Goal: Information Seeking & Learning: Learn about a topic

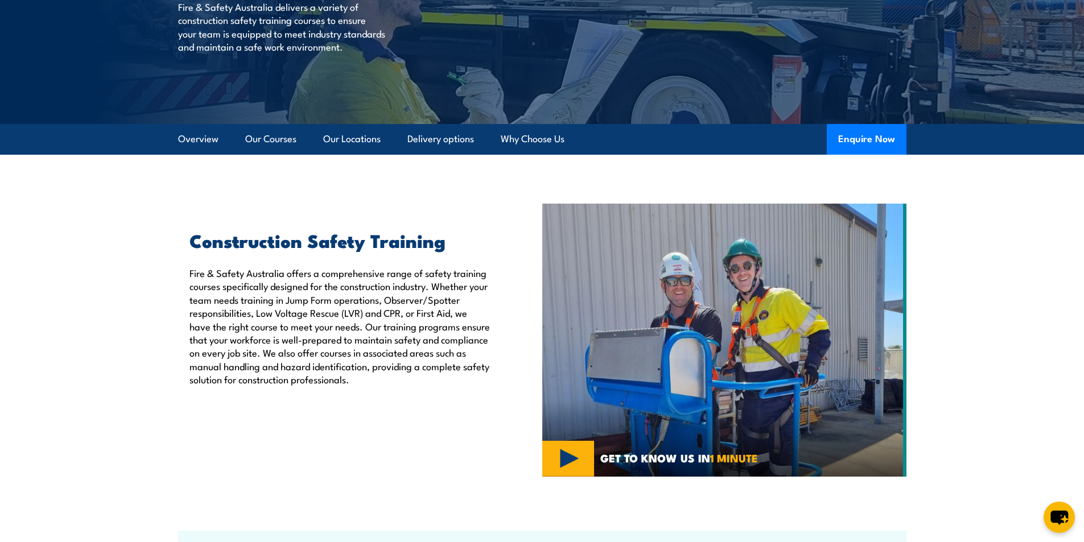
scroll to position [228, 0]
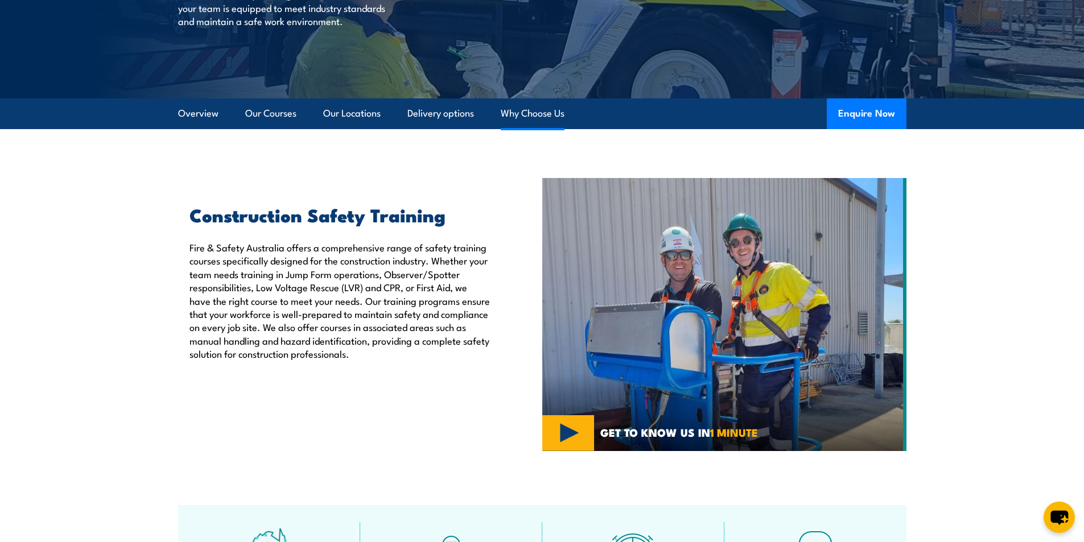
click at [539, 111] on link "Why Choose Us" at bounding box center [533, 113] width 64 height 30
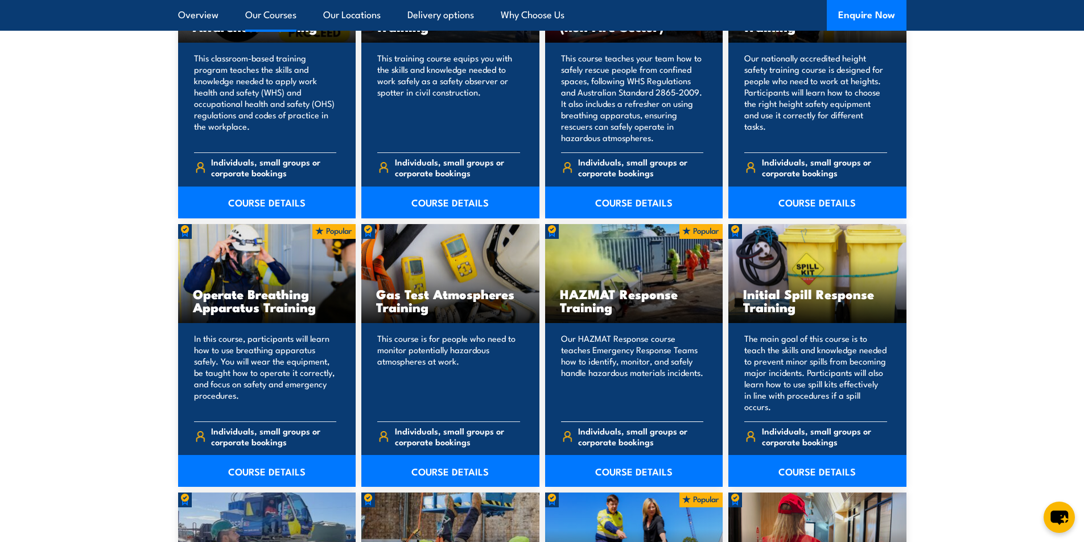
scroll to position [967, 0]
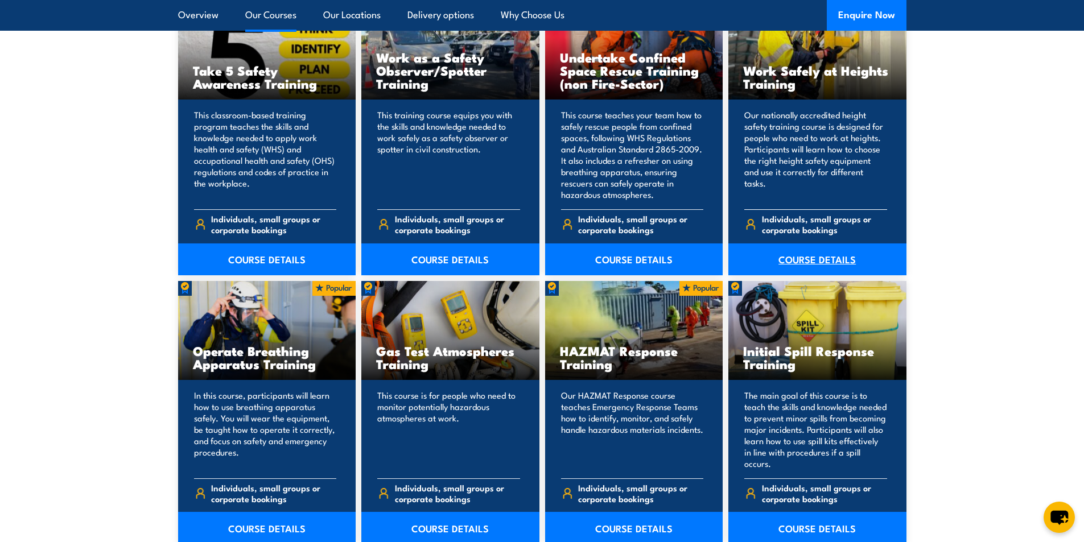
click at [790, 255] on link "COURSE DETAILS" at bounding box center [817, 259] width 178 height 32
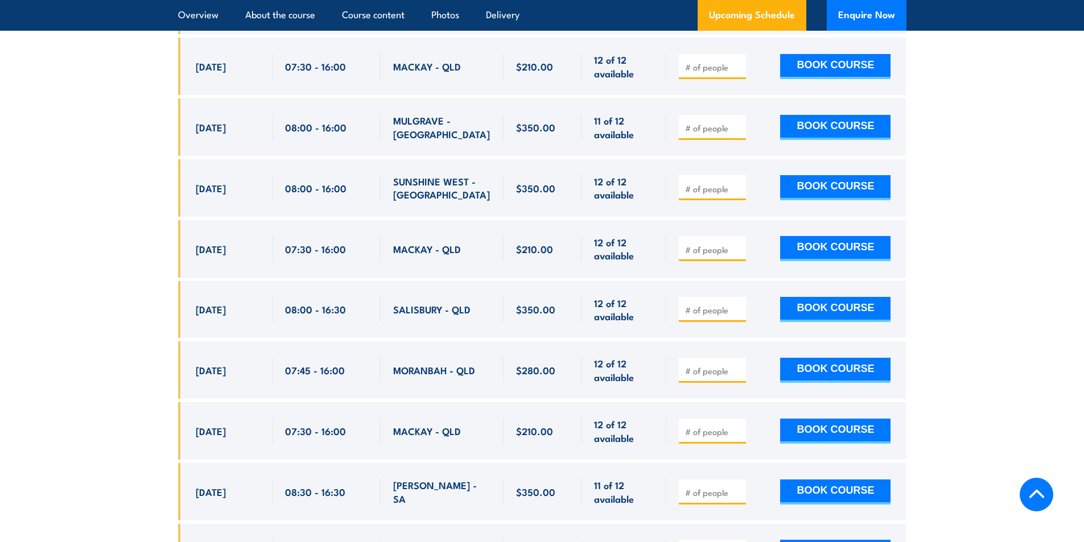
scroll to position [3015, 0]
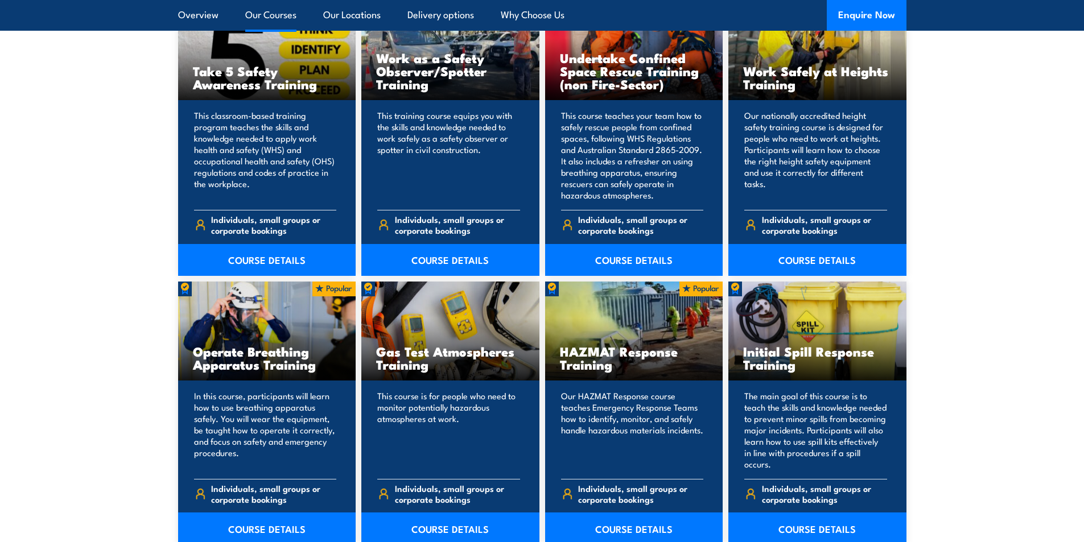
scroll to position [967, 0]
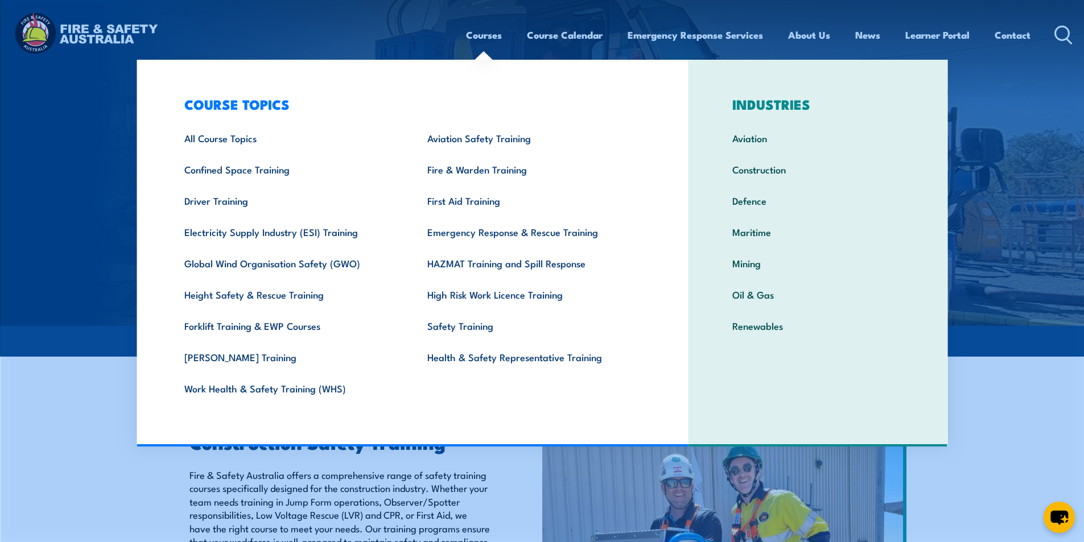
click at [75, 416] on section "Construction Safety Training Fire & Safety Australia offers a comprehensive ran…" at bounding box center [542, 542] width 1084 height 273
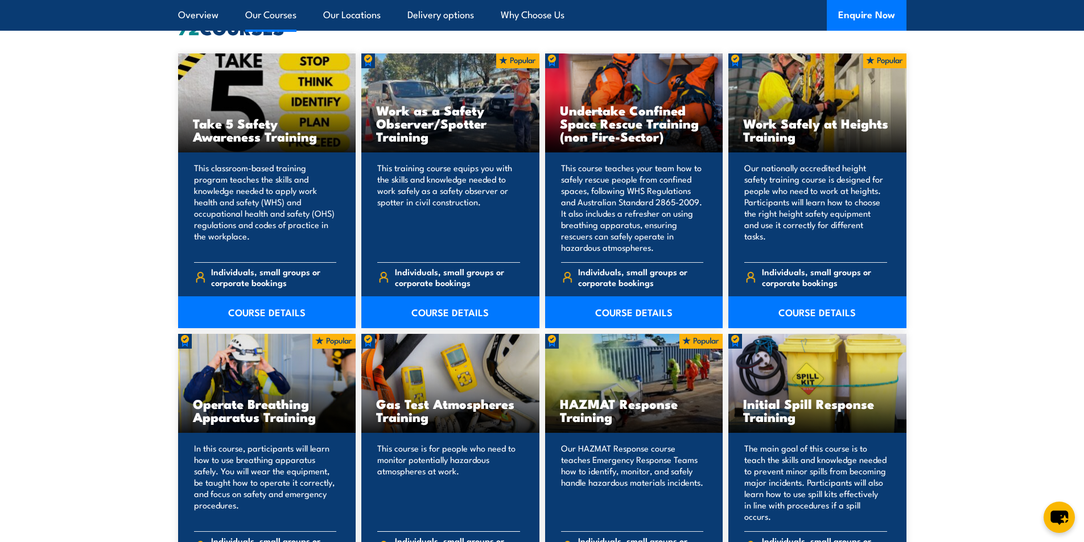
scroll to position [853, 0]
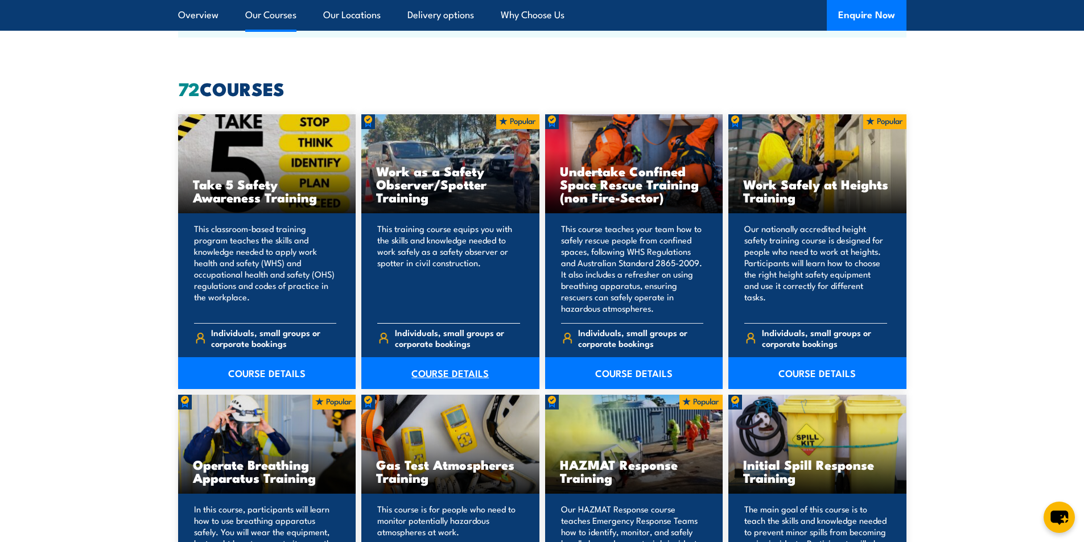
click at [444, 368] on link "COURSE DETAILS" at bounding box center [450, 373] width 178 height 32
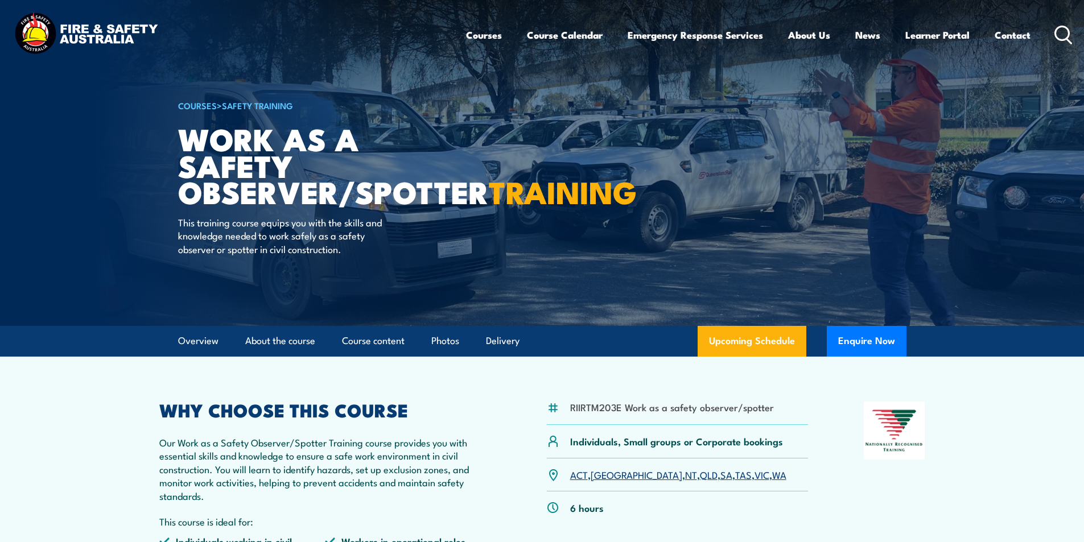
click at [729, 190] on article "COURSES > Safety Training Work as a Safety Observer/Spotter TRAINING This train…" at bounding box center [542, 163] width 728 height 326
click at [735, 186] on article "COURSES > Safety Training Work as a Safety Observer/Spotter TRAINING This train…" at bounding box center [542, 163] width 728 height 326
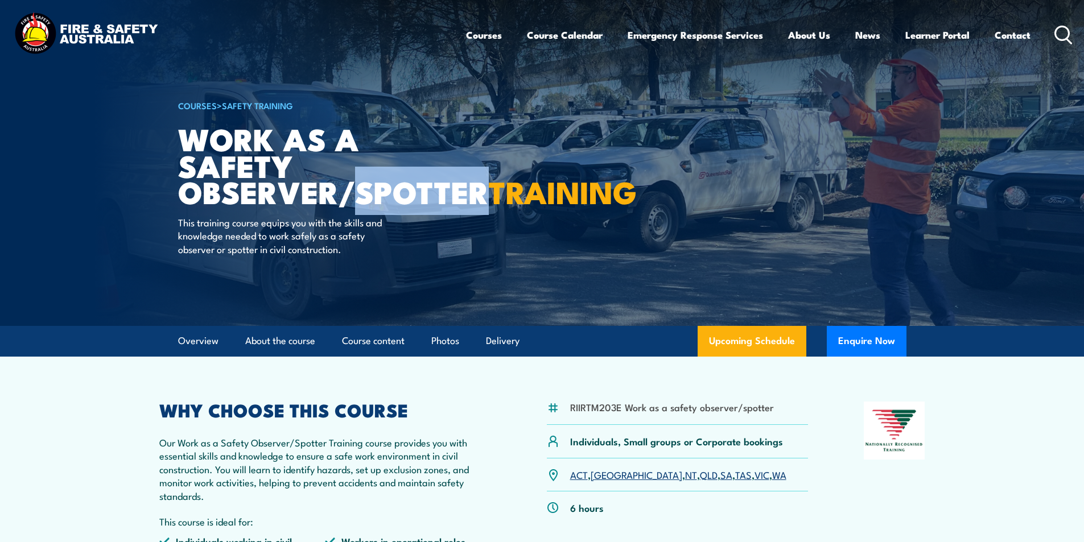
click at [736, 185] on article "COURSES > Safety Training Work as a Safety Observer/Spotter TRAINING This train…" at bounding box center [542, 163] width 728 height 326
click at [453, 340] on link "Photos" at bounding box center [445, 341] width 28 height 30
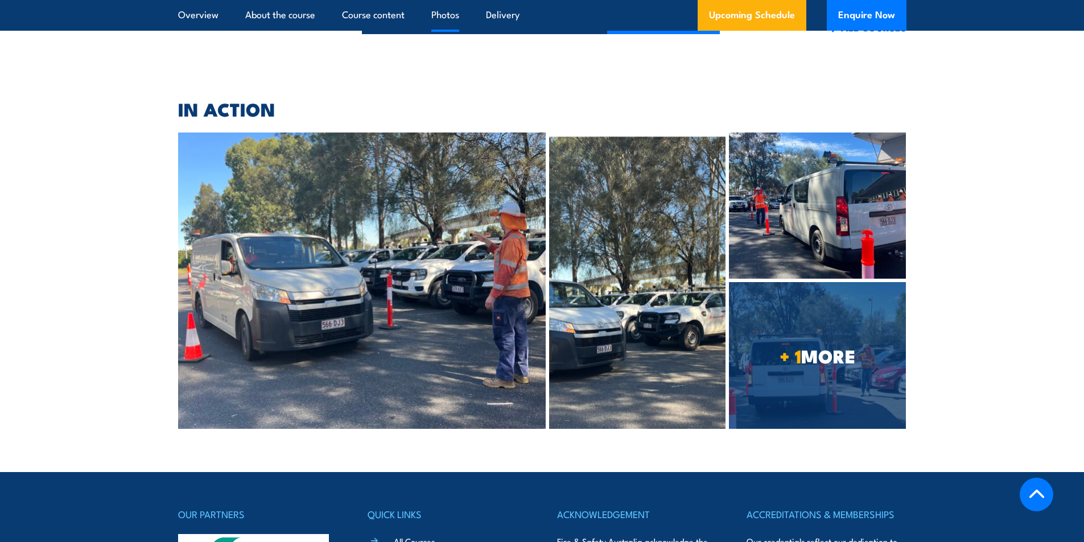
scroll to position [2477, 0]
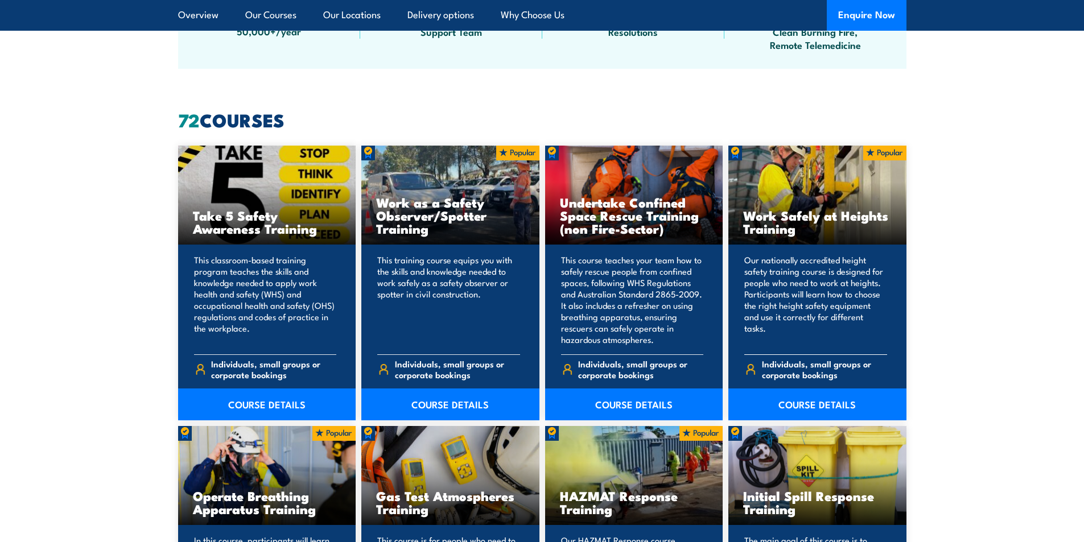
scroll to position [853, 0]
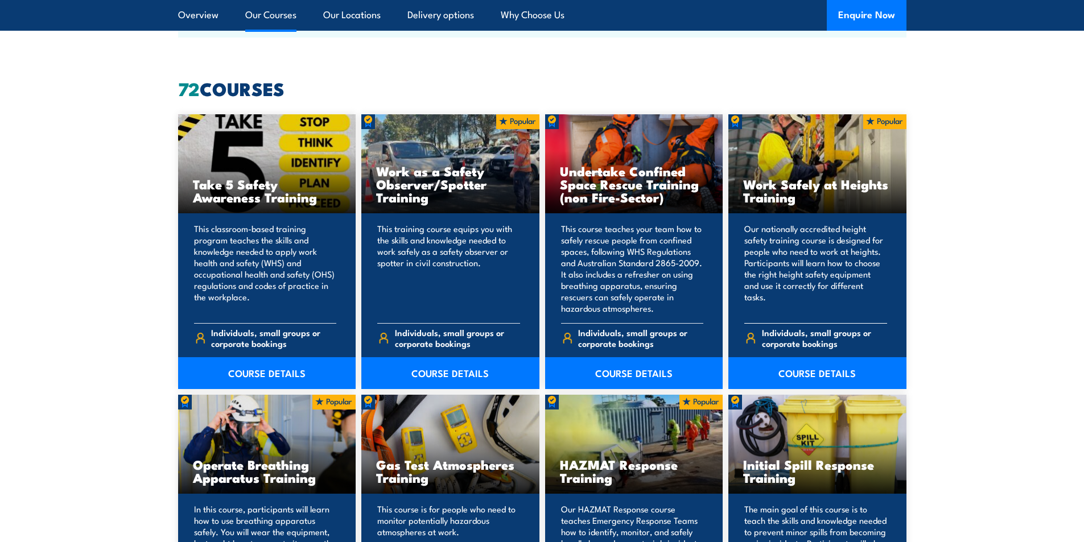
click at [822, 160] on div "Work Safely at Heights Training" at bounding box center [817, 164] width 178 height 100
click at [810, 376] on link "COURSE DETAILS" at bounding box center [817, 373] width 178 height 32
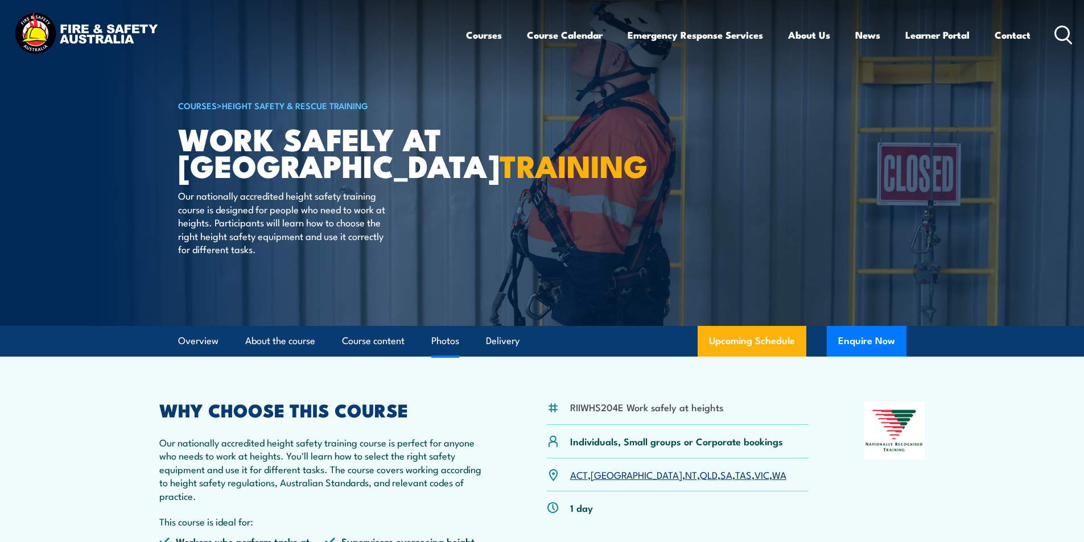
click at [451, 346] on link "Photos" at bounding box center [445, 341] width 28 height 30
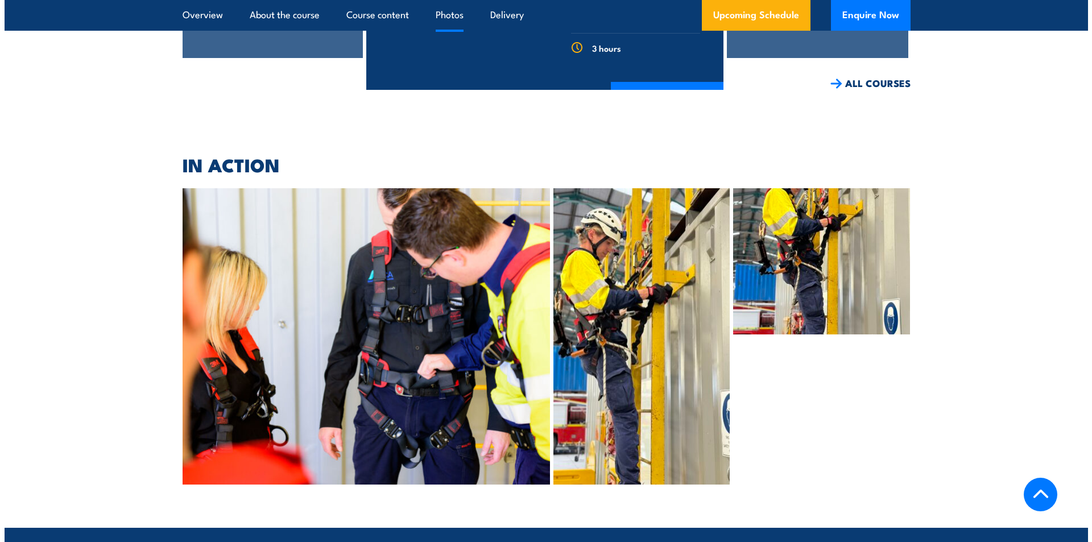
scroll to position [4298, 0]
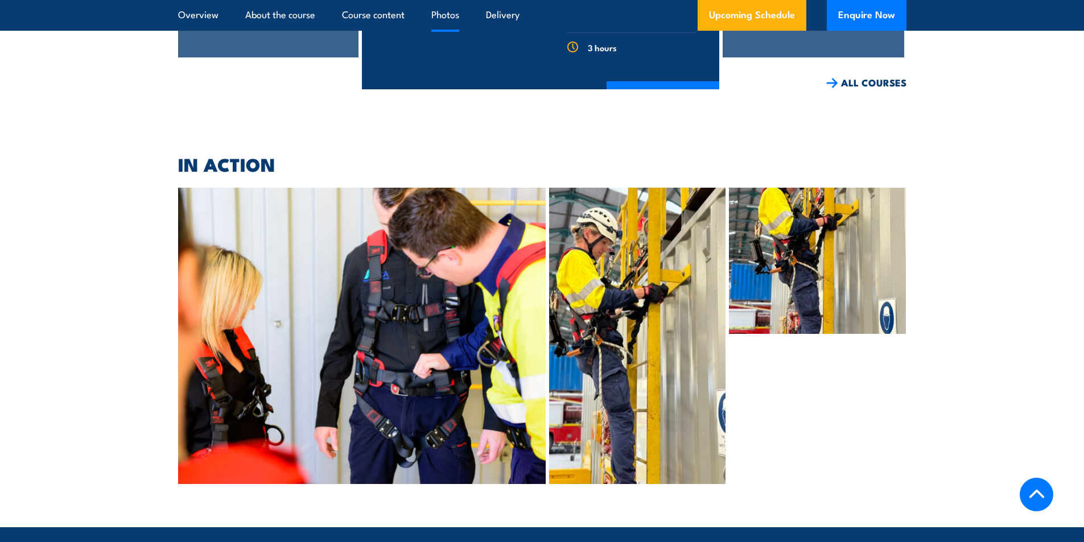
click at [656, 297] on img at bounding box center [637, 336] width 176 height 296
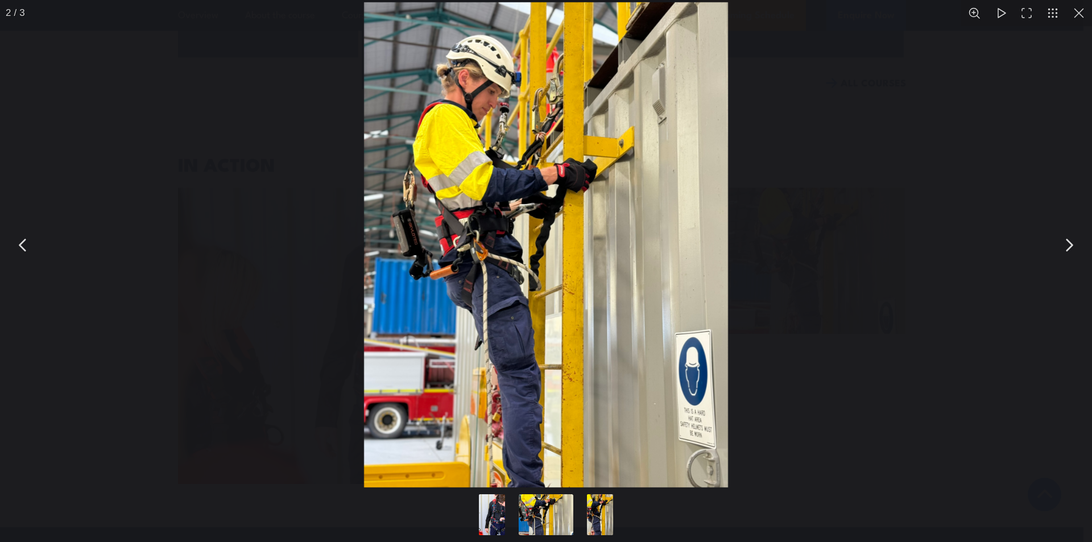
click at [1074, 243] on button "You can close this modal content with the ESC key" at bounding box center [1069, 245] width 28 height 28
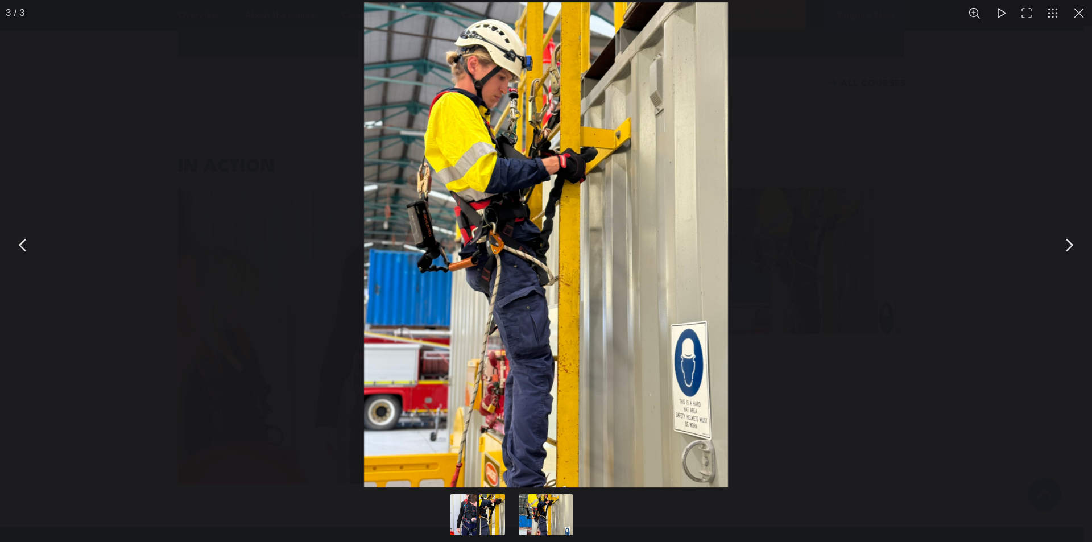
click at [20, 252] on button "You can close this modal content with the ESC key" at bounding box center [23, 245] width 28 height 28
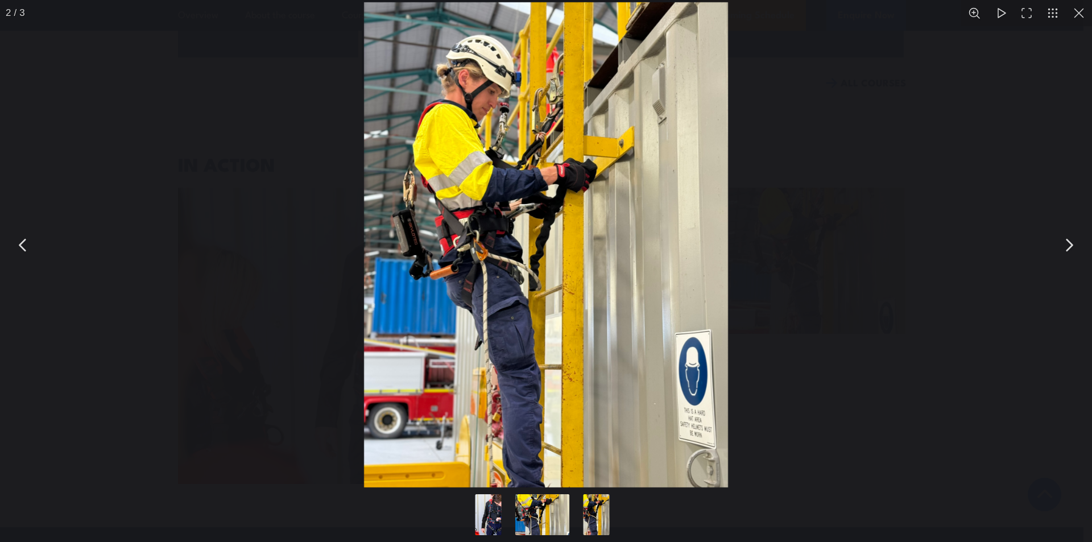
click at [20, 252] on button "You can close this modal content with the ESC key" at bounding box center [23, 245] width 28 height 28
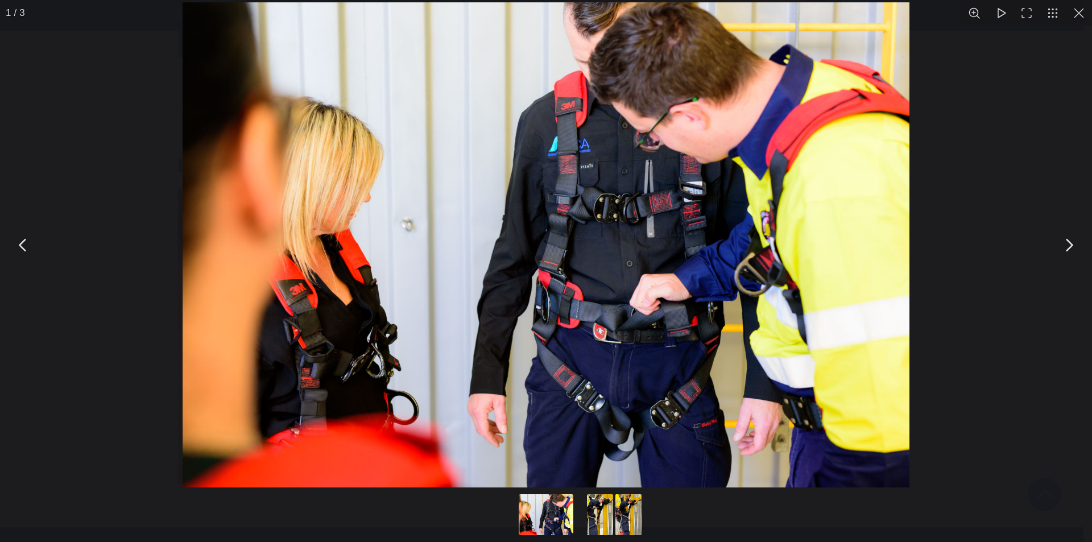
click at [1070, 245] on button "You can close this modal content with the ESC key" at bounding box center [1069, 245] width 28 height 28
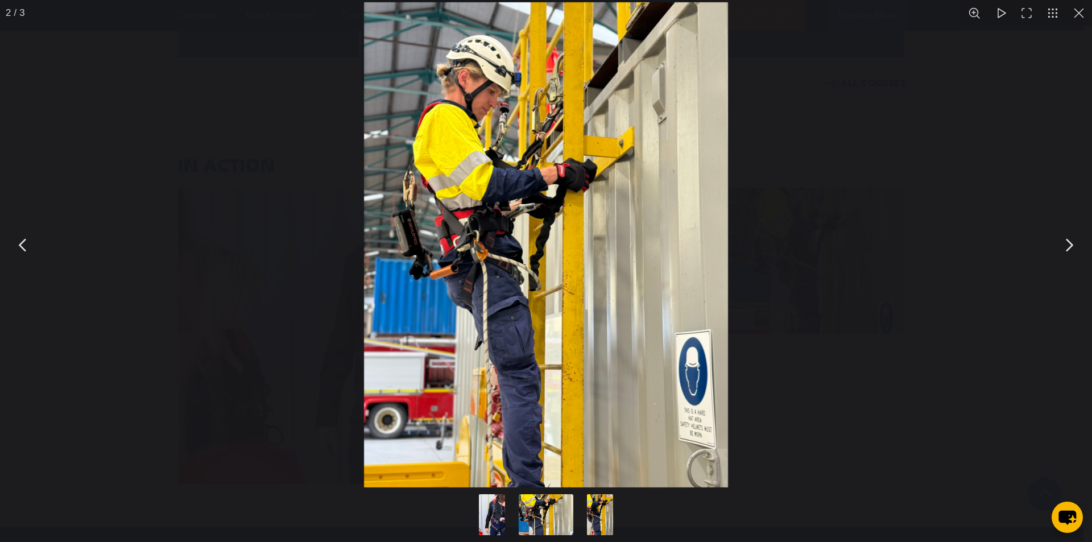
scroll to position [4369, 0]
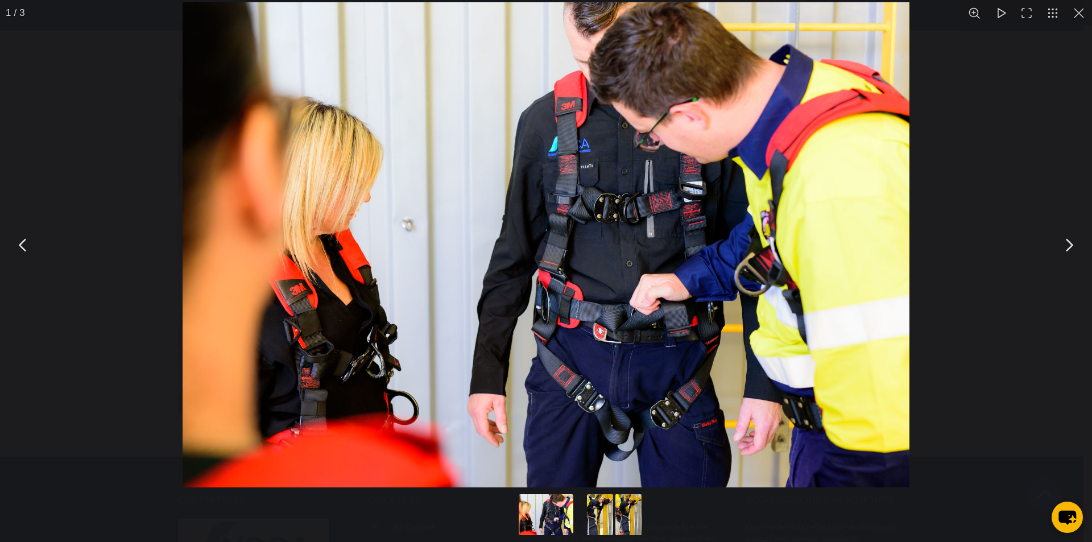
scroll to position [1, 0]
click at [1083, 22] on button "You can close this modal content with the ESC key" at bounding box center [1079, 13] width 26 height 26
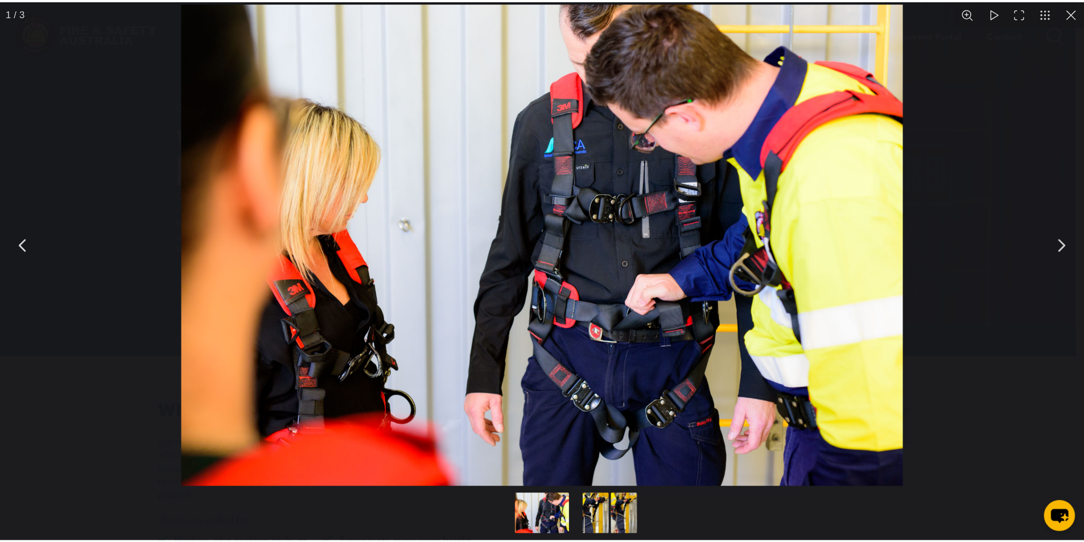
scroll to position [4278, 0]
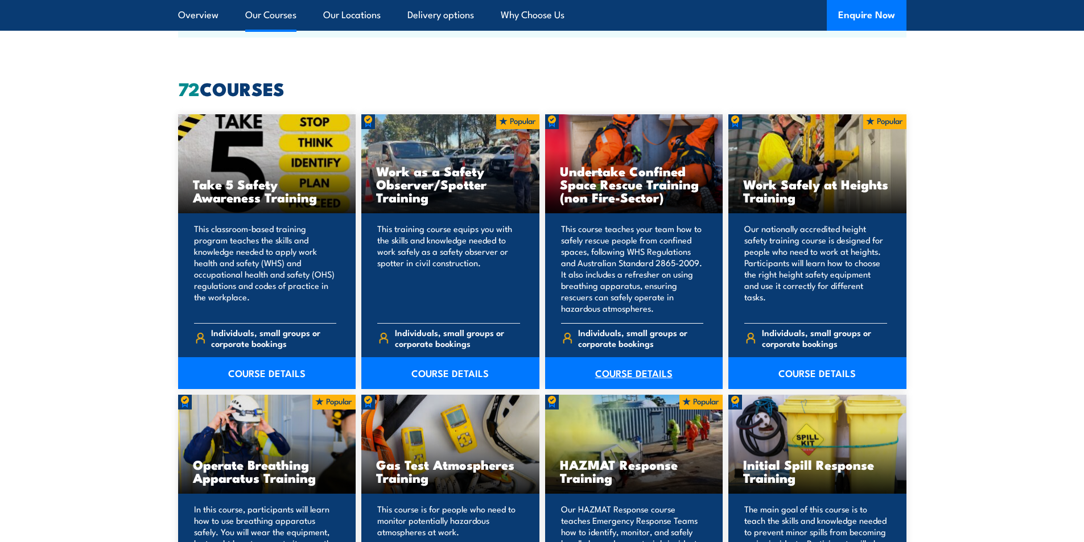
click at [630, 373] on link "COURSE DETAILS" at bounding box center [634, 373] width 178 height 32
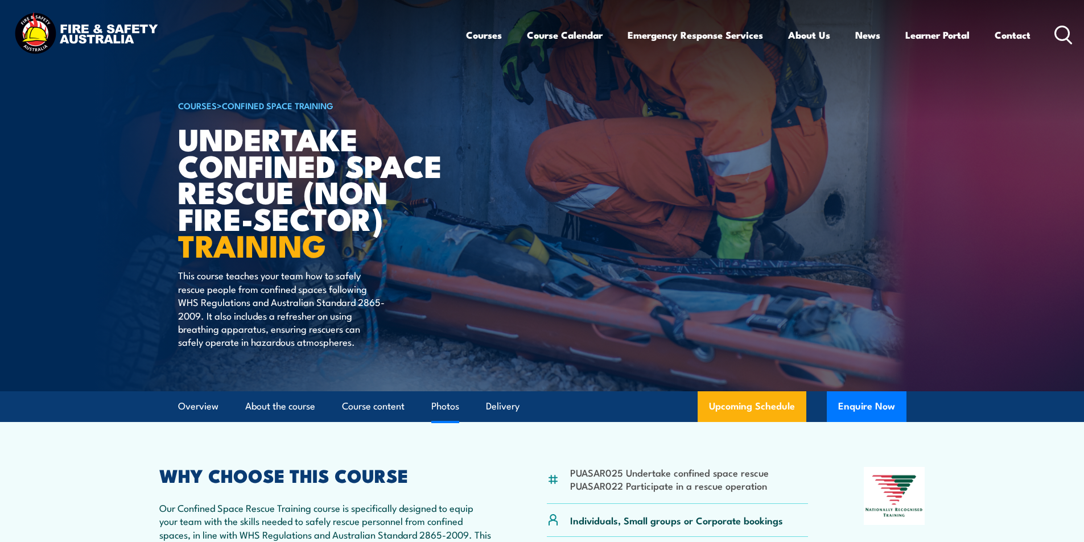
click at [456, 408] on link "Photos" at bounding box center [445, 406] width 28 height 30
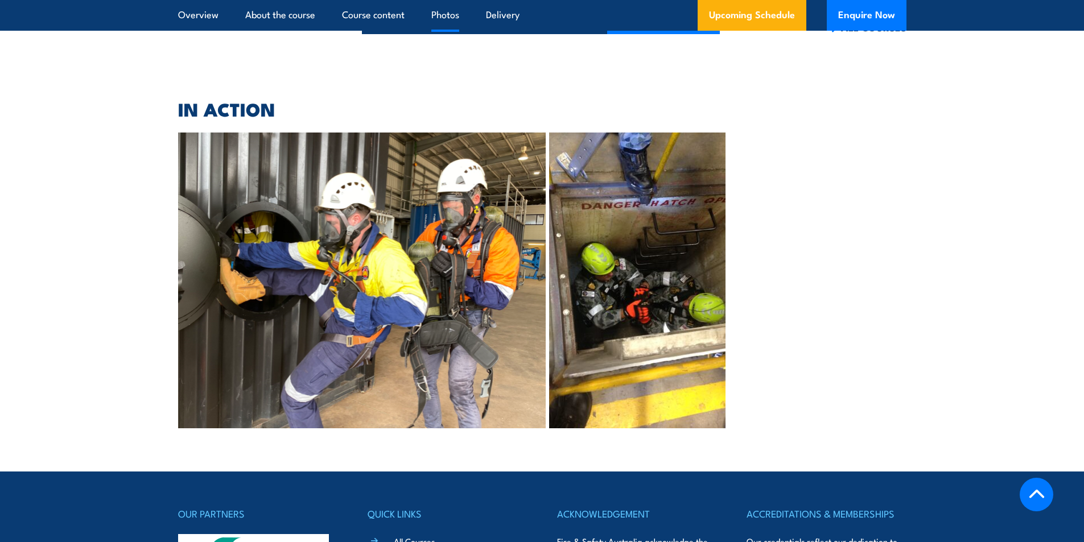
scroll to position [2785, 0]
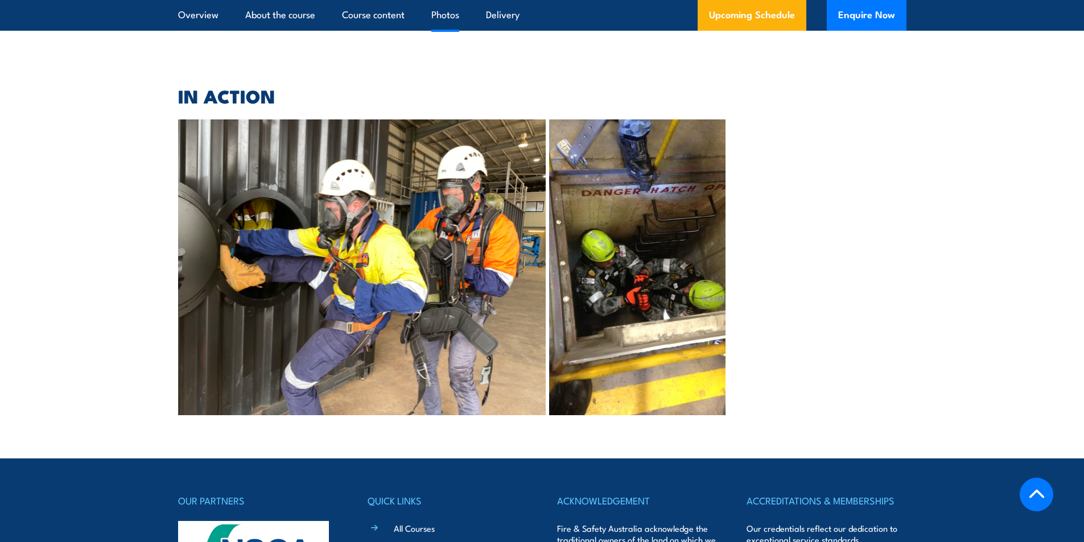
click at [393, 276] on img at bounding box center [362, 267] width 368 height 296
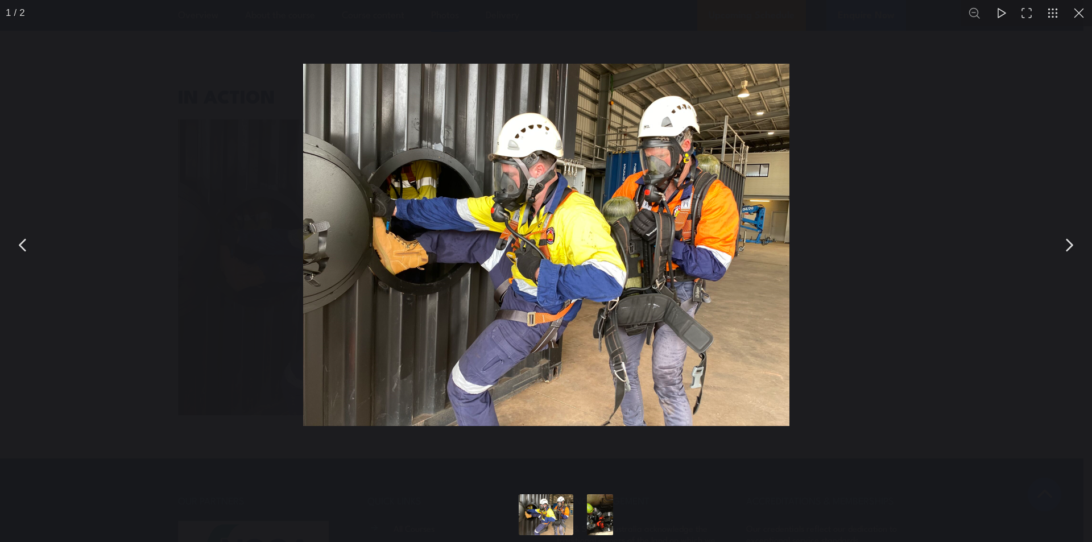
click at [1080, 18] on button "You can close this modal content with the ESC key" at bounding box center [1079, 13] width 26 height 26
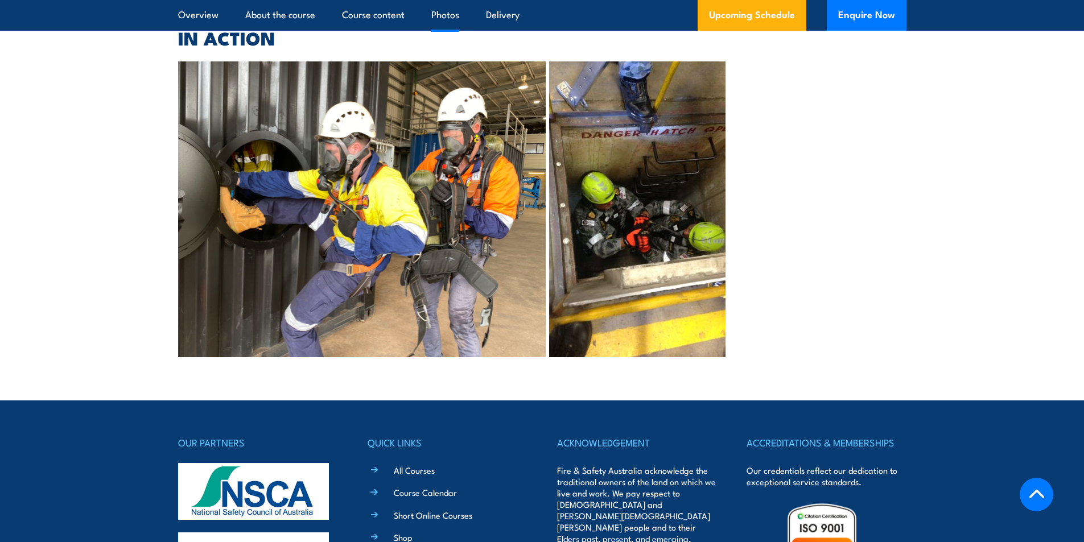
scroll to position [2855, 0]
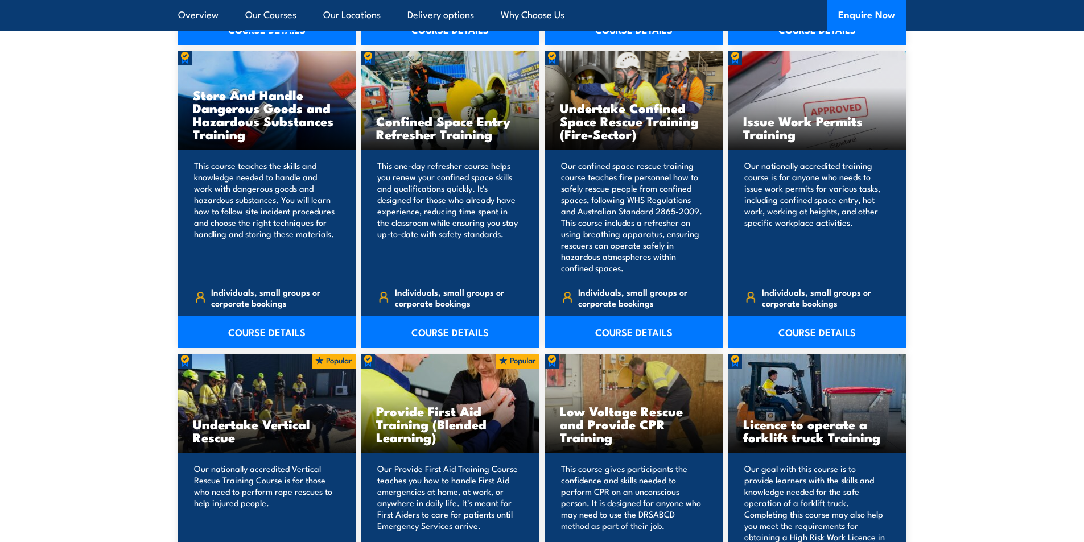
scroll to position [2162, 0]
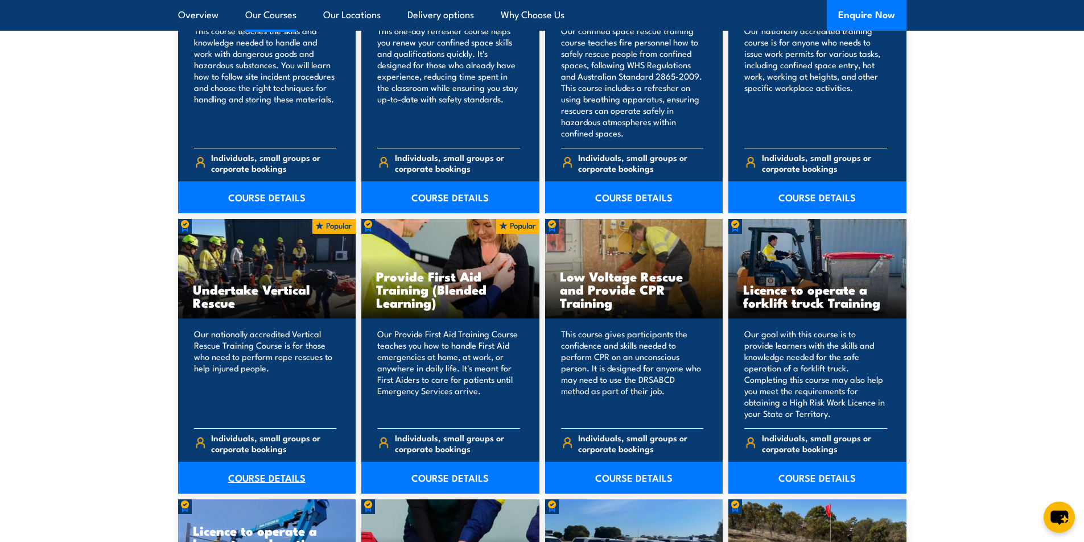
click at [285, 477] on link "COURSE DETAILS" at bounding box center [267, 478] width 178 height 32
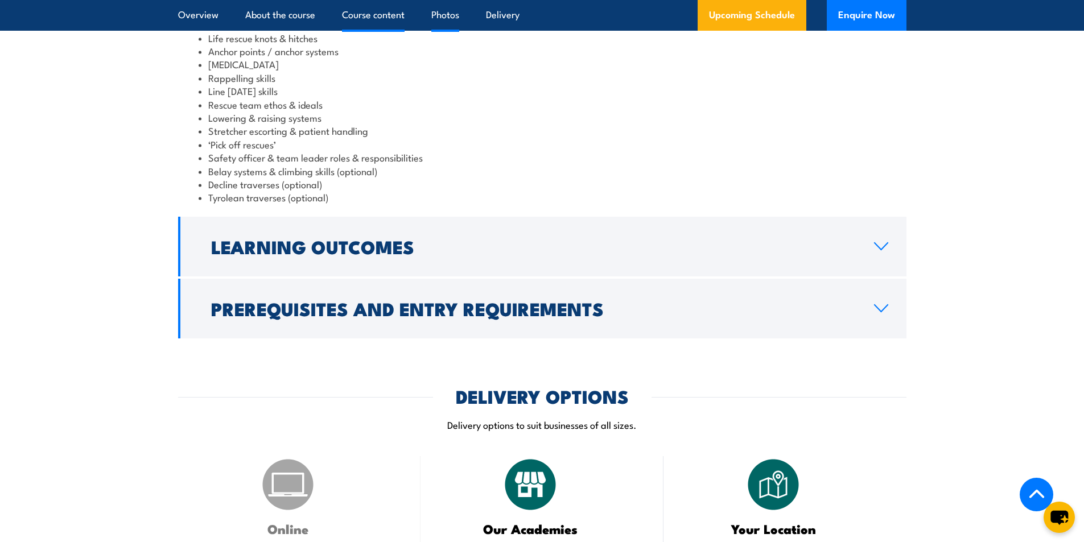
click at [449, 23] on link "Photos" at bounding box center [445, 15] width 28 height 30
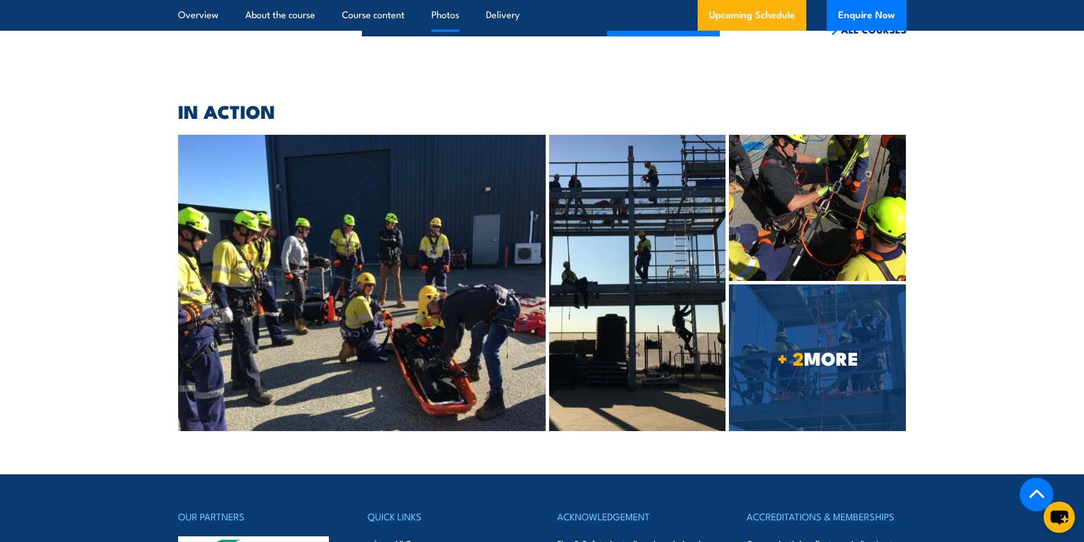
scroll to position [2578, 0]
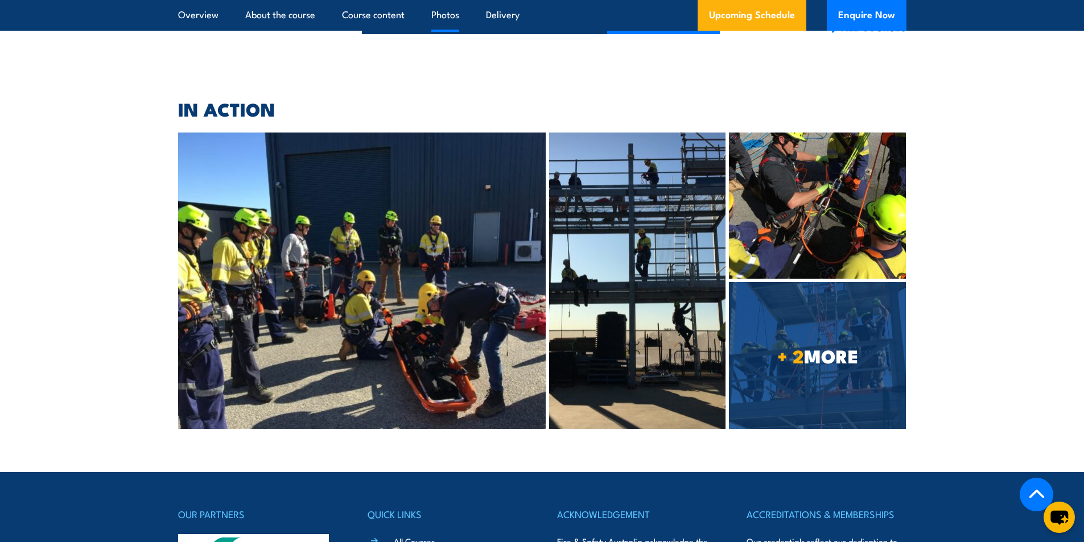
click at [410, 246] on img at bounding box center [362, 281] width 368 height 296
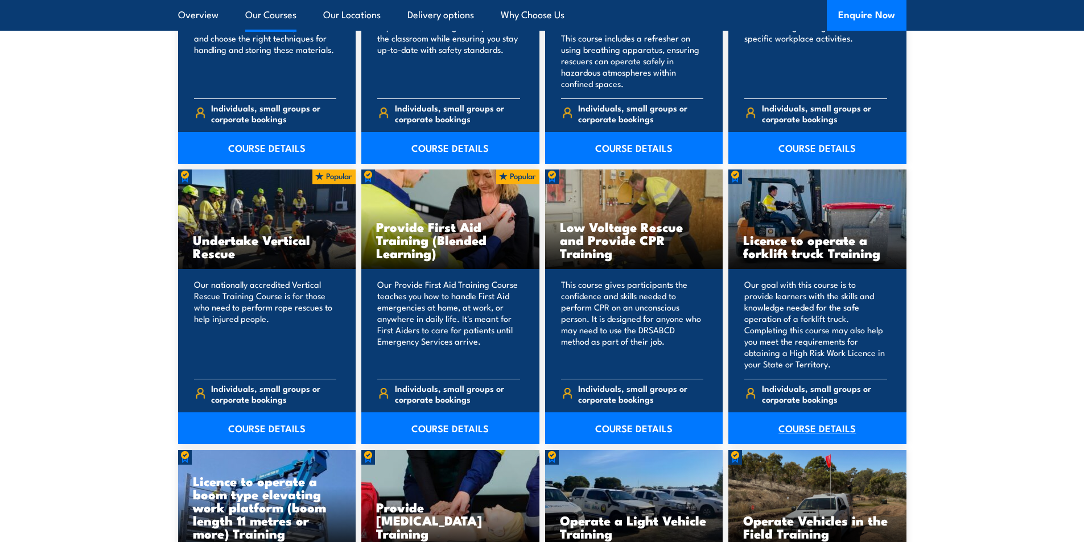
scroll to position [2219, 0]
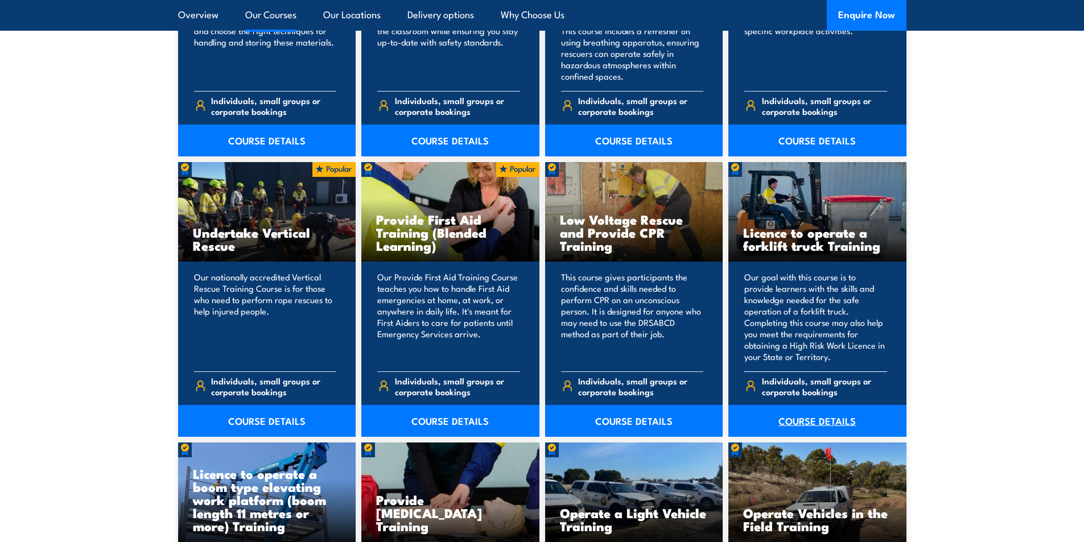
click at [813, 422] on link "COURSE DETAILS" at bounding box center [817, 421] width 178 height 32
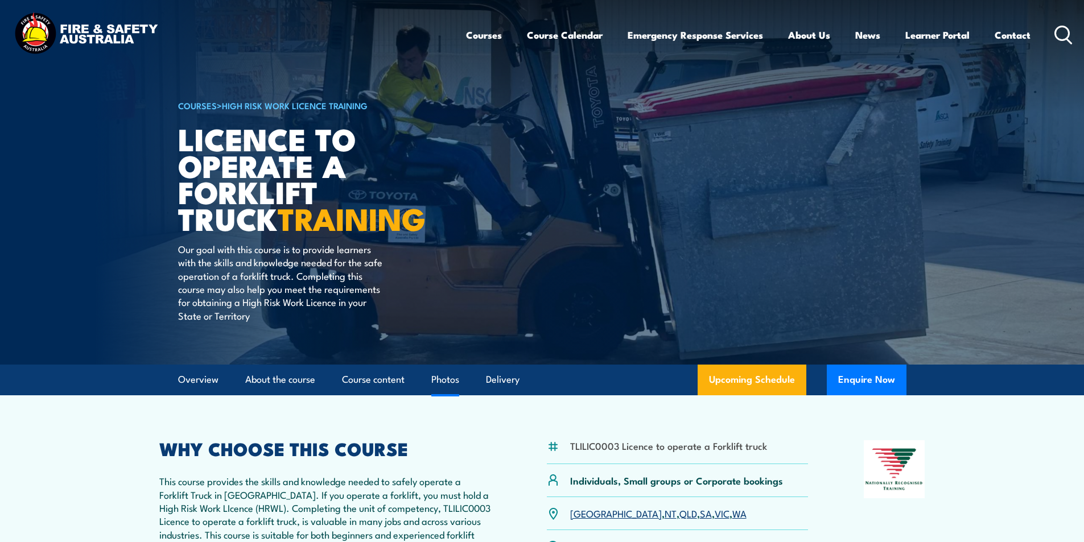
click at [457, 381] on link "Photos" at bounding box center [445, 380] width 28 height 30
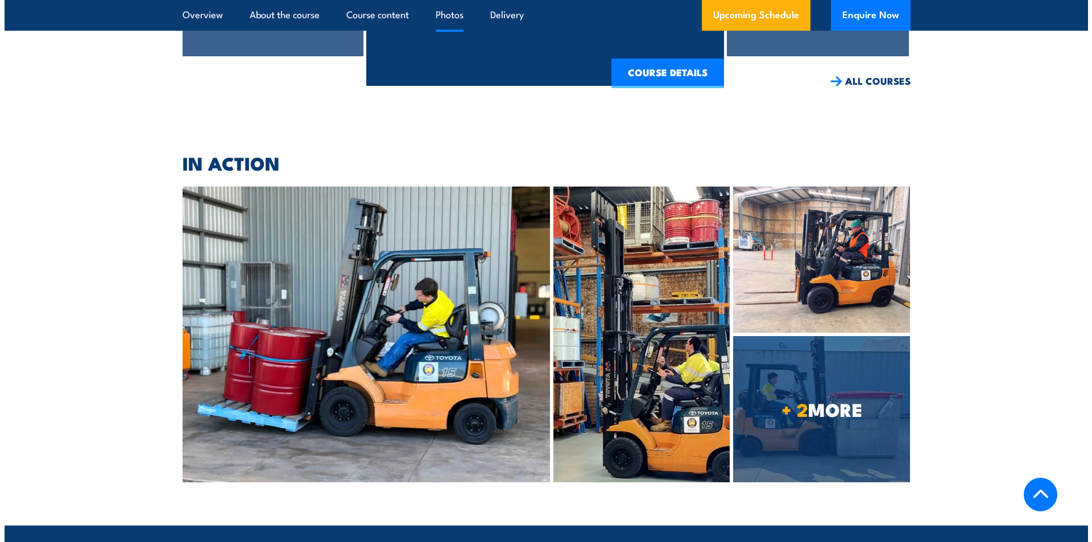
scroll to position [3422, 0]
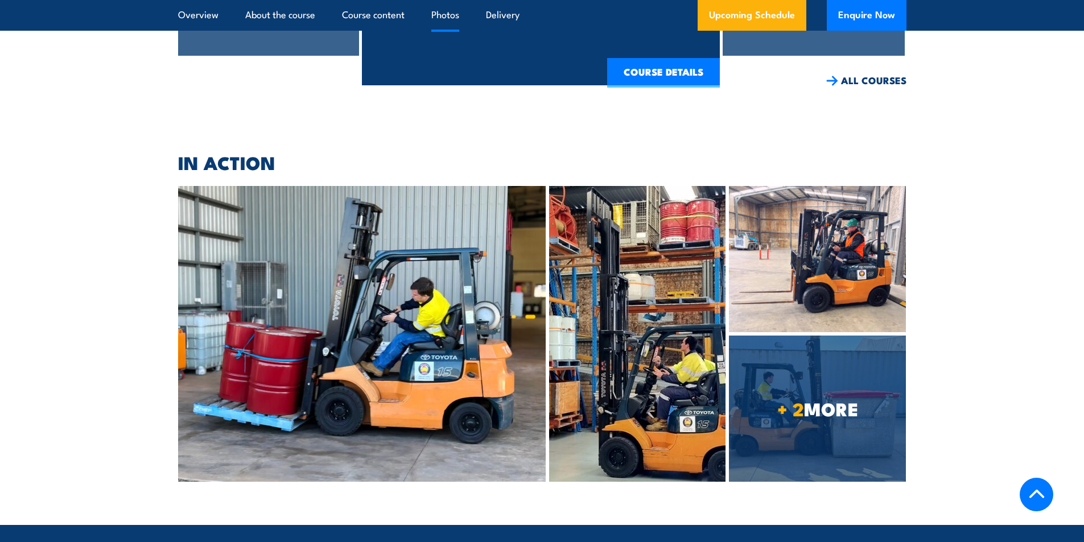
click at [818, 186] on img at bounding box center [817, 259] width 177 height 146
